Goal: Information Seeking & Learning: Learn about a topic

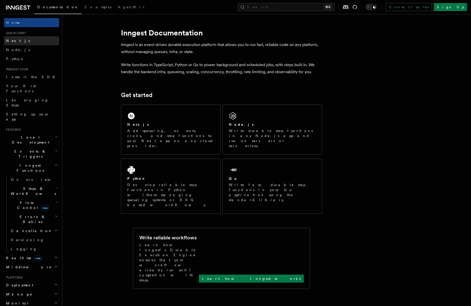
click at [30, 41] on link "Next.js" at bounding box center [31, 40] width 55 height 9
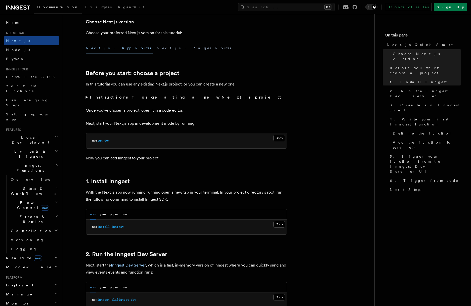
scroll to position [136, 0]
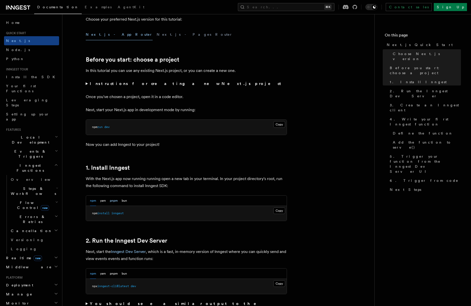
click at [114, 201] on button "pnpm" at bounding box center [114, 201] width 8 height 10
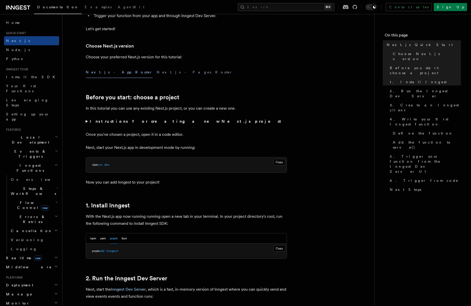
scroll to position [151, 0]
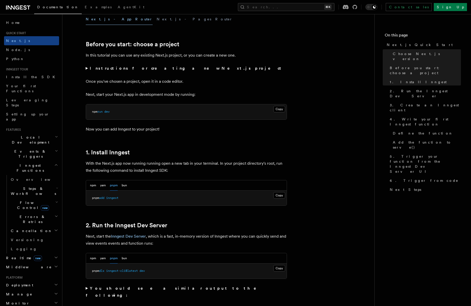
click at [143, 67] on strong "Instructions for creating a new Next.js project" at bounding box center [186, 68] width 193 height 5
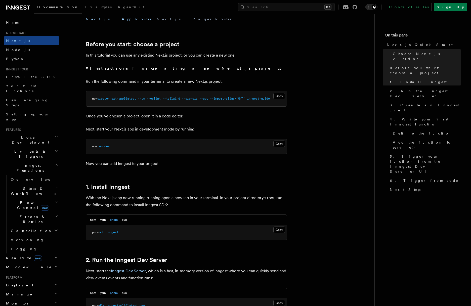
click at [143, 67] on strong "Instructions for creating a new Next.js project" at bounding box center [186, 68] width 193 height 5
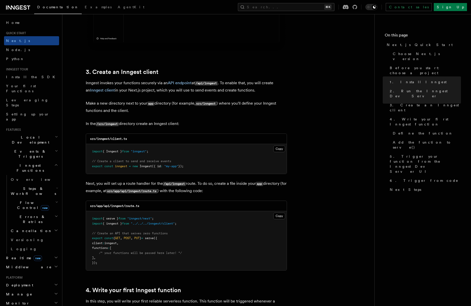
scroll to position [549, 0]
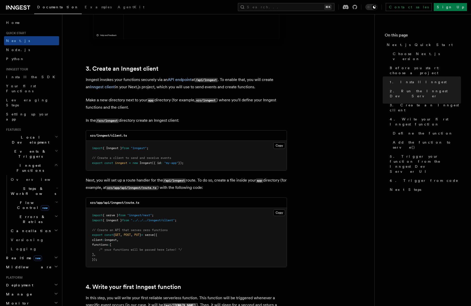
click at [164, 163] on span at bounding box center [163, 163] width 2 height 4
copy code "export const inngest = new Inngest ({ id : "my-app" });"
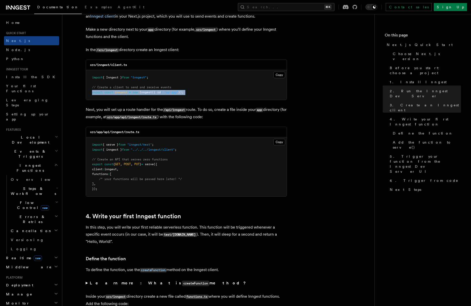
scroll to position [623, 0]
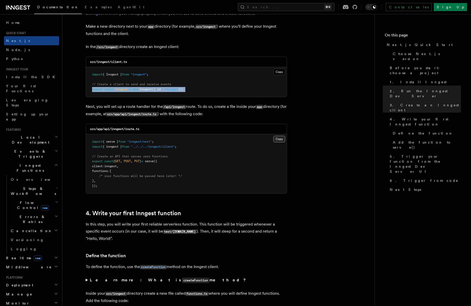
click at [282, 138] on button "Copy Copied" at bounding box center [279, 139] width 12 height 7
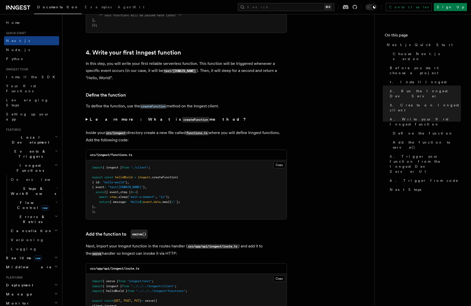
scroll to position [793, 0]
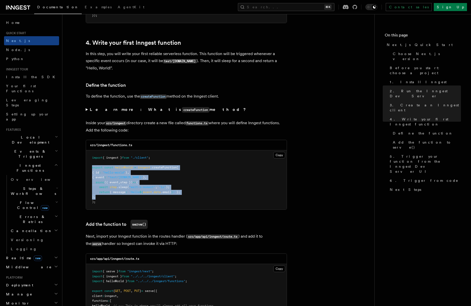
drag, startPoint x: 92, startPoint y: 168, endPoint x: 105, endPoint y: 198, distance: 32.8
click at [105, 198] on pre "import { inngest } from "./client" ; export const helloWorld = inngest .createF…" at bounding box center [186, 179] width 201 height 59
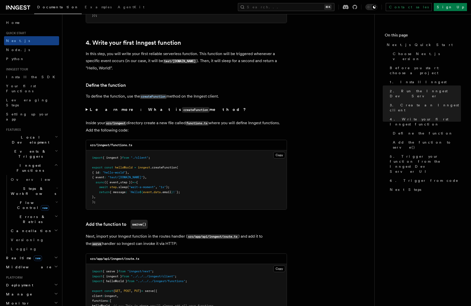
click at [105, 198] on pre "import { inngest } from "./client" ; export const helloWorld = inngest .createF…" at bounding box center [186, 179] width 201 height 59
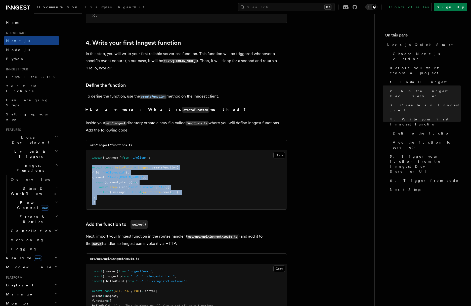
drag, startPoint x: 99, startPoint y: 202, endPoint x: 93, endPoint y: 169, distance: 33.8
click at [93, 169] on pre "import { inngest } from "./client" ; export const helloWorld = inngest .createF…" at bounding box center [186, 179] width 201 height 59
copy code "export const helloWorld = inngest .createFunction ( { id : "hello-world" } , { …"
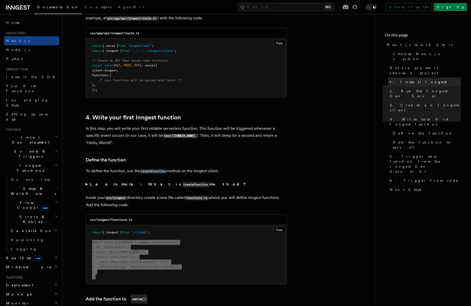
scroll to position [762, 0]
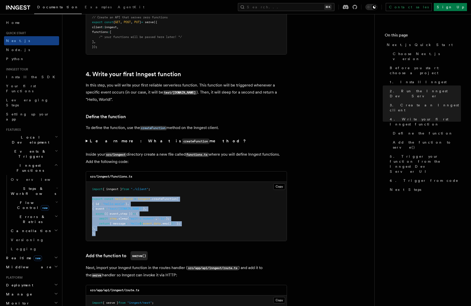
click at [118, 215] on span "({ event" at bounding box center [111, 214] width 14 height 4
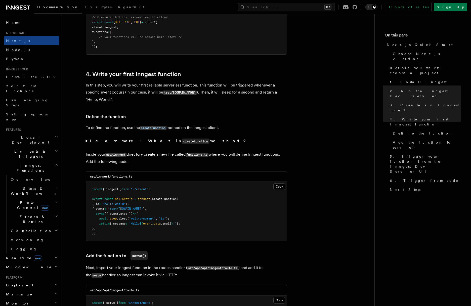
click at [114, 212] on span "({ event" at bounding box center [111, 214] width 14 height 4
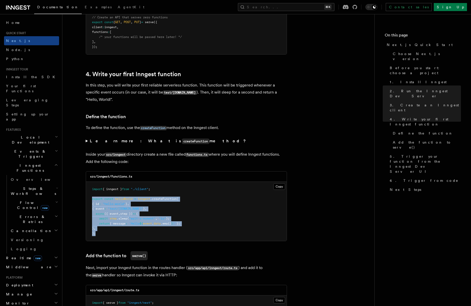
drag, startPoint x: 92, startPoint y: 200, endPoint x: 102, endPoint y: 232, distance: 33.1
click at [102, 232] on pre "import { inngest } from "./client" ; export const helloWorld = inngest .createF…" at bounding box center [186, 211] width 201 height 59
copy code "export const helloWorld = inngest .createFunction ( { id : "hello-world" } , { …"
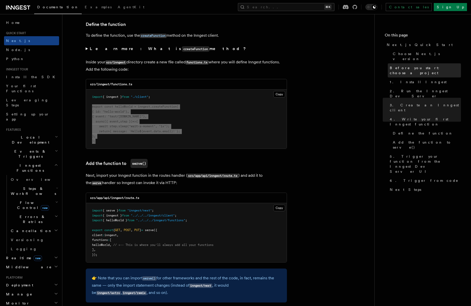
scroll to position [857, 0]
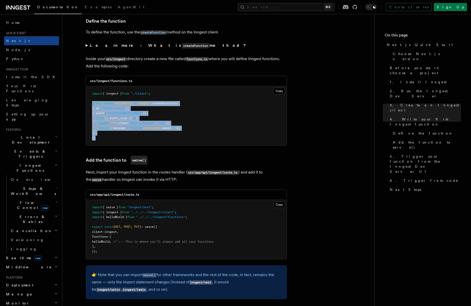
click at [103, 241] on span "helloWorld" at bounding box center [101, 242] width 18 height 4
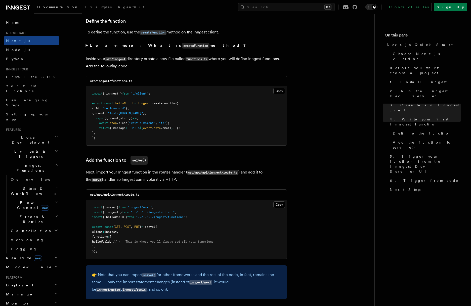
click at [103, 241] on span "helloWorld" at bounding box center [101, 242] width 18 height 4
copy span "helloWorld"
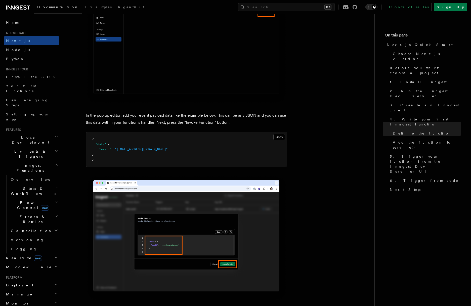
scroll to position [1506, 0]
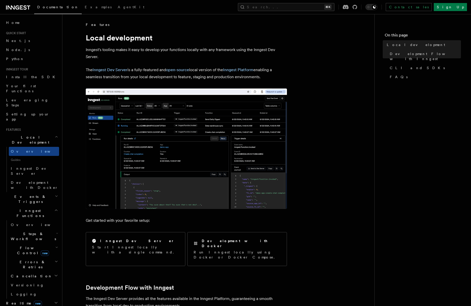
scroll to position [107, 0]
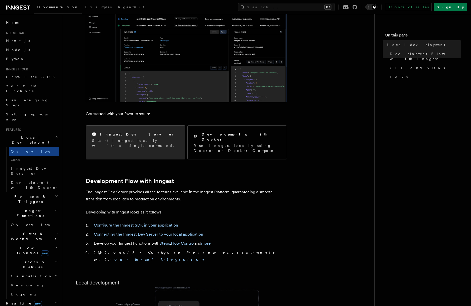
click at [140, 141] on p "Start Inngest locally with a single command." at bounding box center [135, 143] width 87 height 10
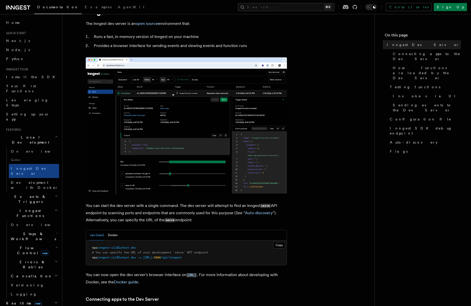
scroll to position [52, 0]
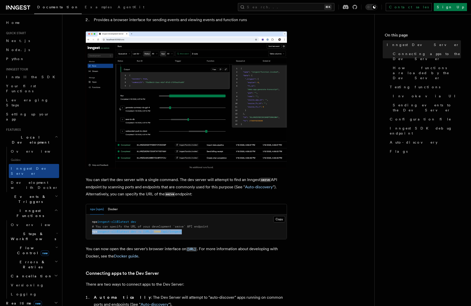
drag, startPoint x: 92, startPoint y: 231, endPoint x: 207, endPoint y: 233, distance: 115.2
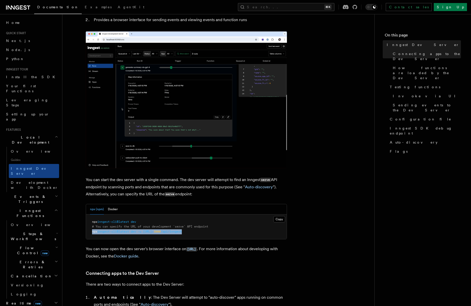
click at [207, 233] on pre "npx inngest-cli@latest dev # You can specify the URL of your development `serve…" at bounding box center [186, 227] width 201 height 25
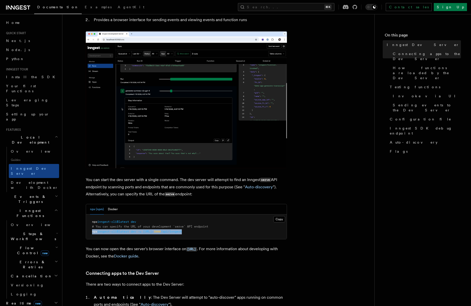
copy span "npx inngest-cli@latest dev -u [URL]: 3000 /api/inngest"
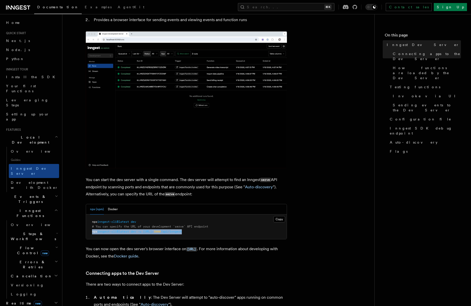
scroll to position [46, 0]
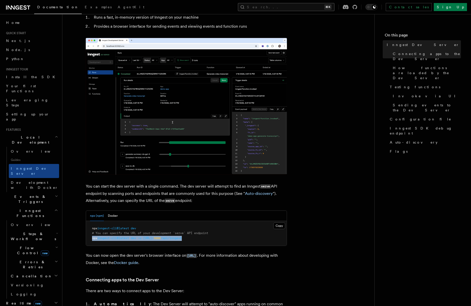
click at [300, 5] on button "Search... ⌘K" at bounding box center [286, 7] width 97 height 8
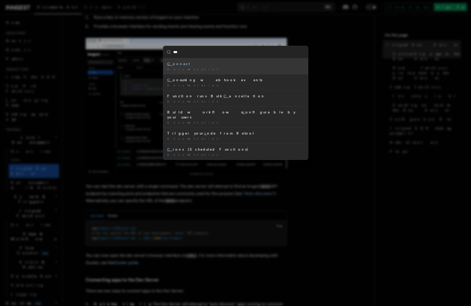
type input "****"
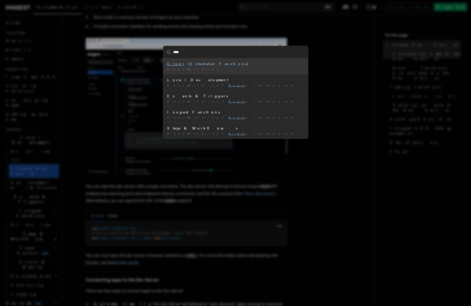
click at [200, 65] on div "Cron s (Scheduled Functions)" at bounding box center [235, 63] width 137 height 5
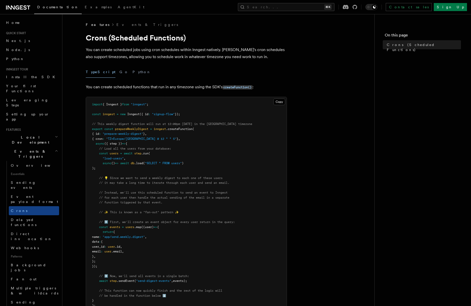
click at [139, 148] on span "// Load all the users from your database:" at bounding box center [135, 149] width 72 height 4
drag, startPoint x: 112, startPoint y: 139, endPoint x: 153, endPoint y: 139, distance: 40.7
click at [153, 139] on span ""TZ=Europe/[GEOGRAPHIC_DATA] 0 12 * * 5"" at bounding box center [141, 139] width 70 height 4
click at [171, 138] on pre "import { Inngest } from "inngest" ; const inngest = new Inngest ({ id : "signup…" at bounding box center [186, 251] width 201 height 309
drag, startPoint x: 102, startPoint y: 138, endPoint x: 170, endPoint y: 137, distance: 67.4
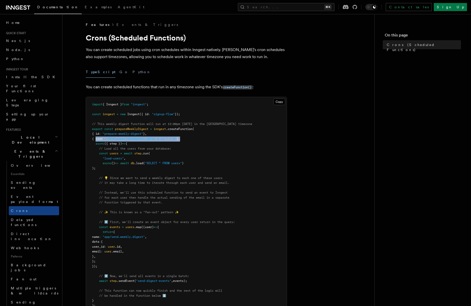
click at [170, 137] on pre "import { Inngest } from "inngest" ; const inngest = new Inngest ({ id : "signup…" at bounding box center [186, 251] width 201 height 309
copy span "{ cron : "TZ=Europe/[GEOGRAPHIC_DATA] 0 12 * * 5" } ,"
click at [111, 143] on span "({ step })" at bounding box center [113, 144] width 18 height 4
click at [110, 135] on span ""prepare-weekly-digest"" at bounding box center [123, 134] width 40 height 4
click at [103, 138] on span "{ cron" at bounding box center [97, 139] width 11 height 4
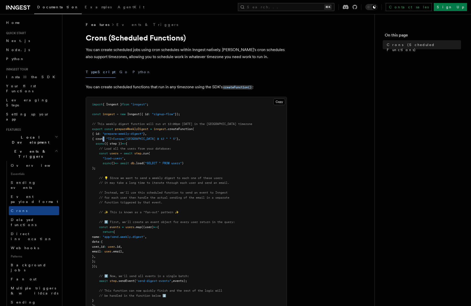
click at [103, 138] on span "{ cron" at bounding box center [97, 139] width 11 height 4
copy code "{ cron : "TZ=Europe/[GEOGRAPHIC_DATA] 0 12 * * 5" } ,"
click at [32, 181] on span "Sending events" at bounding box center [23, 185] width 25 height 9
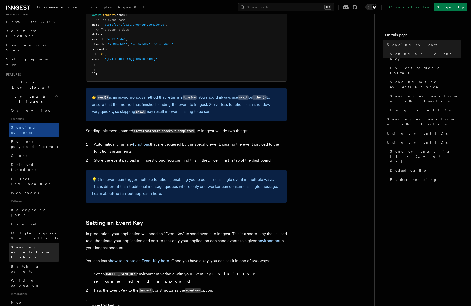
scroll to position [49, 0]
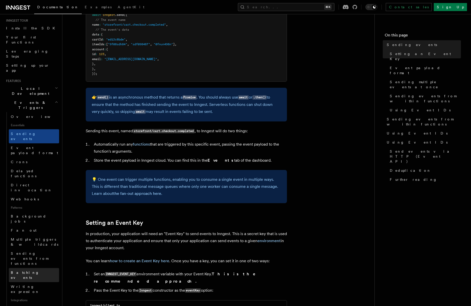
click at [30, 271] on span "Batching events" at bounding box center [25, 275] width 28 height 9
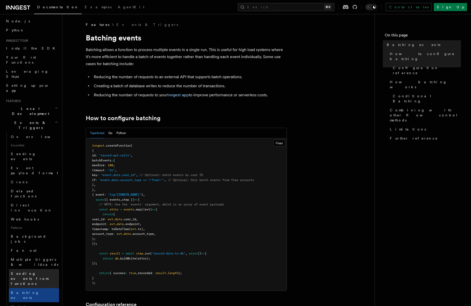
scroll to position [25, 0]
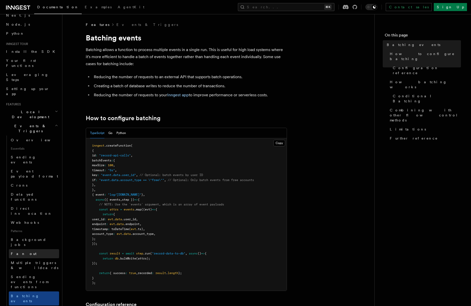
click at [22, 251] on span "Fan out" at bounding box center [24, 253] width 26 height 5
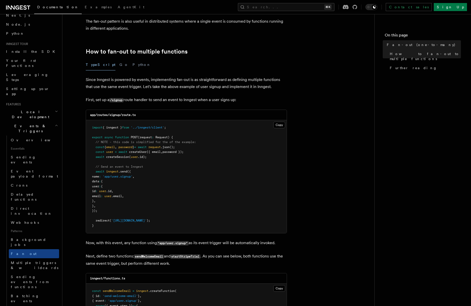
scroll to position [233, 0]
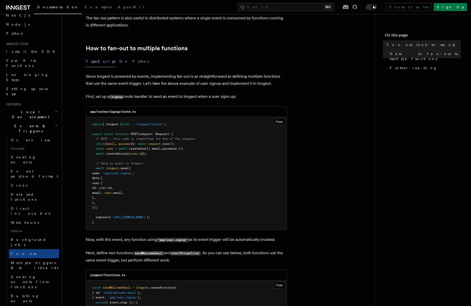
click at [124, 172] on pre "import { inngest } from '../inngest/client' ; export async function POST (reque…" at bounding box center [186, 173] width 201 height 113
click at [132, 162] on pre "import { inngest } from '../inngest/client' ; export async function POST (reque…" at bounding box center [186, 173] width 201 height 113
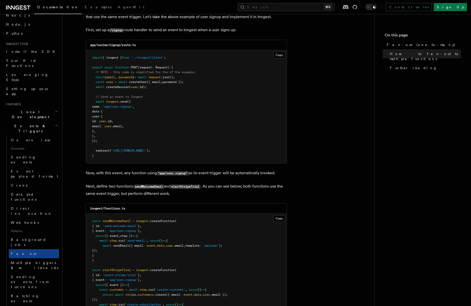
scroll to position [296, 0]
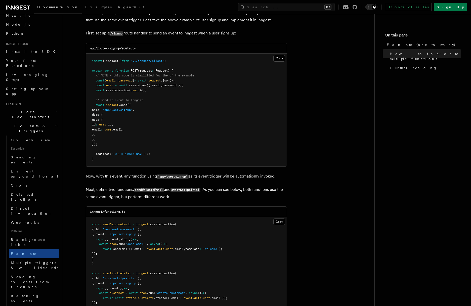
click at [148, 96] on pre "import { inngest } from '../inngest/client' ; export async function POST (reque…" at bounding box center [186, 110] width 201 height 113
click at [141, 107] on pre "import { inngest } from '../inngest/client' ; export async function POST (reque…" at bounding box center [186, 110] width 201 height 113
click at [121, 98] on span "// Send an event to Inngest" at bounding box center [120, 100] width 48 height 4
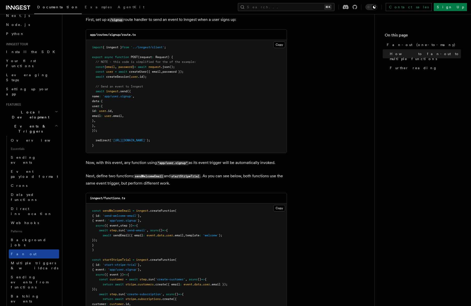
scroll to position [67, 0]
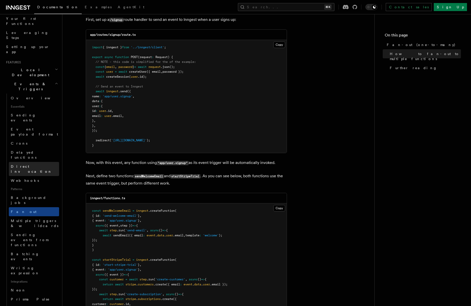
click at [37, 164] on span "Direct invocation" at bounding box center [31, 168] width 41 height 9
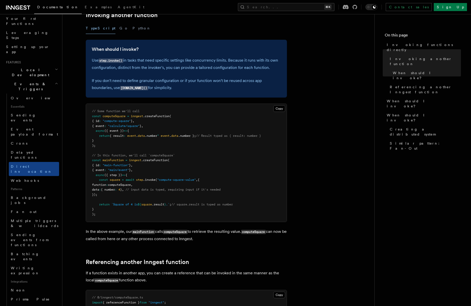
scroll to position [114, 0]
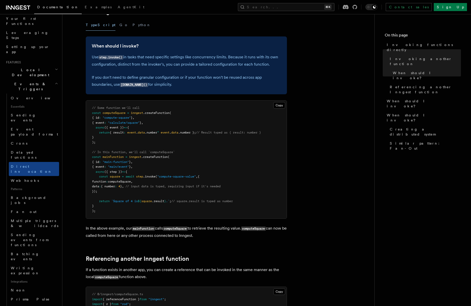
click at [115, 186] on span "{ number" at bounding box center [108, 187] width 14 height 4
click at [127, 179] on pre "// Some function we'll call const computeSquare = inngest .createFunction ( { i…" at bounding box center [186, 160] width 201 height 118
click at [127, 177] on span "await" at bounding box center [129, 177] width 9 height 4
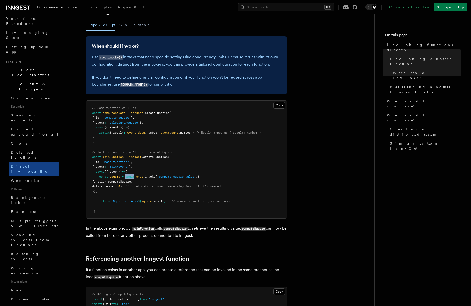
click at [127, 177] on span "await" at bounding box center [129, 177] width 9 height 4
click at [115, 186] on span "{ number" at bounding box center [108, 187] width 14 height 4
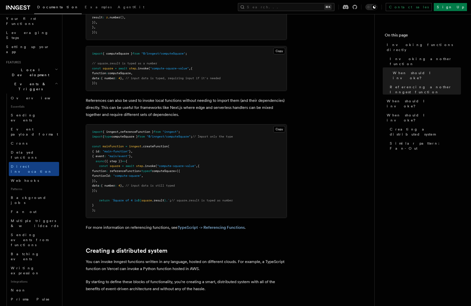
scroll to position [441, 0]
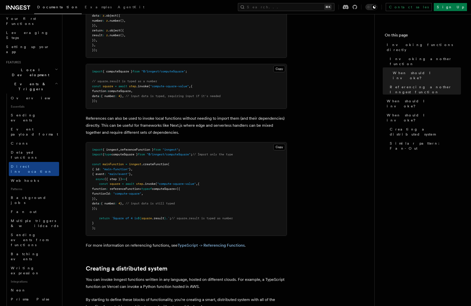
click at [126, 176] on pre "import { inngest , referenceFunction } from "inngest" ; import { type computeSq…" at bounding box center [186, 189] width 201 height 94
drag, startPoint x: 95, startPoint y: 175, endPoint x: 142, endPoint y: 176, distance: 47.0
click at [142, 176] on pre "import { inngest , referenceFunction } from "inngest" ; import { type computeSq…" at bounding box center [186, 189] width 201 height 94
copy span "{ event : "main/event" } ,"
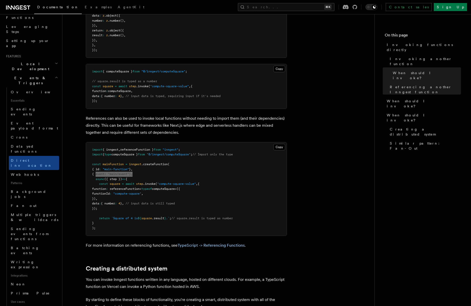
scroll to position [70, 0]
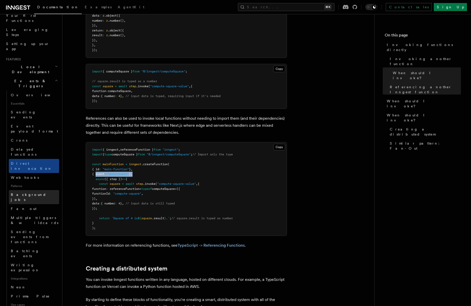
click at [30, 193] on span "Background jobs" at bounding box center [28, 197] width 35 height 9
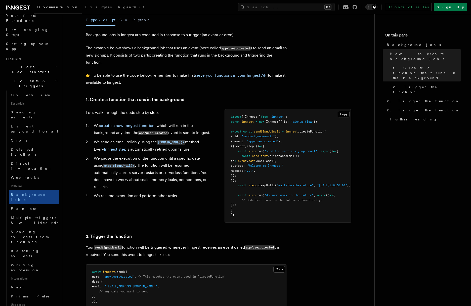
scroll to position [121, 0]
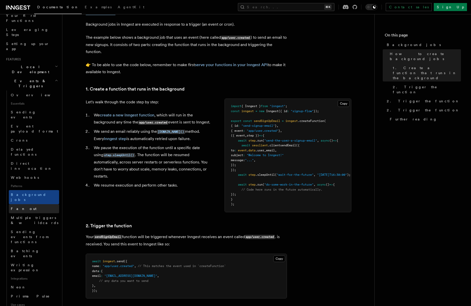
click at [33, 204] on link "Fan out" at bounding box center [34, 208] width 50 height 9
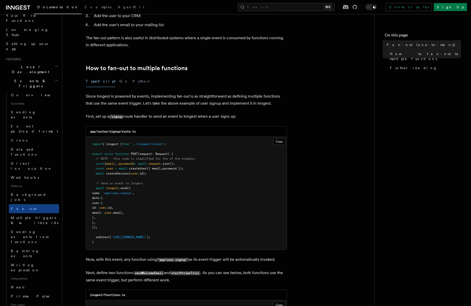
scroll to position [249, 0]
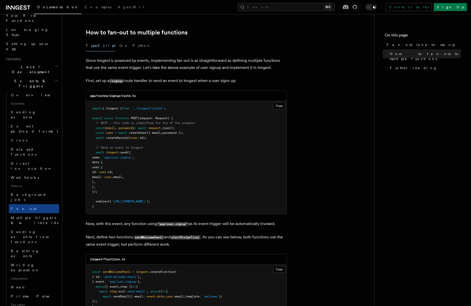
click at [104, 183] on pre "import { inngest } from '../inngest/client' ; export async function POST (reque…" at bounding box center [186, 157] width 201 height 113
drag, startPoint x: 101, startPoint y: 184, endPoint x: 96, endPoint y: 148, distance: 36.3
click at [96, 148] on pre "import { inngest } from '../inngest/client' ; export async function POST (reque…" at bounding box center [186, 157] width 201 height 113
copy code "await inngest .send ({ name : 'app/user.signup' , data : { user : { id : user .…"
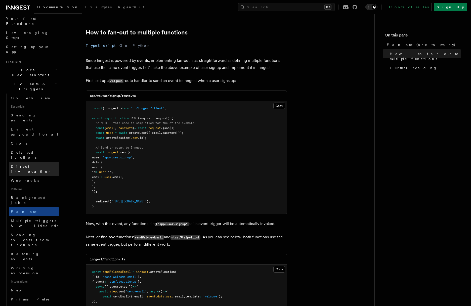
click at [39, 162] on link "Direct invocation" at bounding box center [34, 169] width 50 height 14
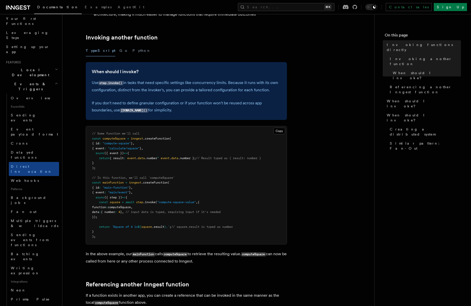
scroll to position [95, 0]
